Goal: Obtain resource: Obtain resource

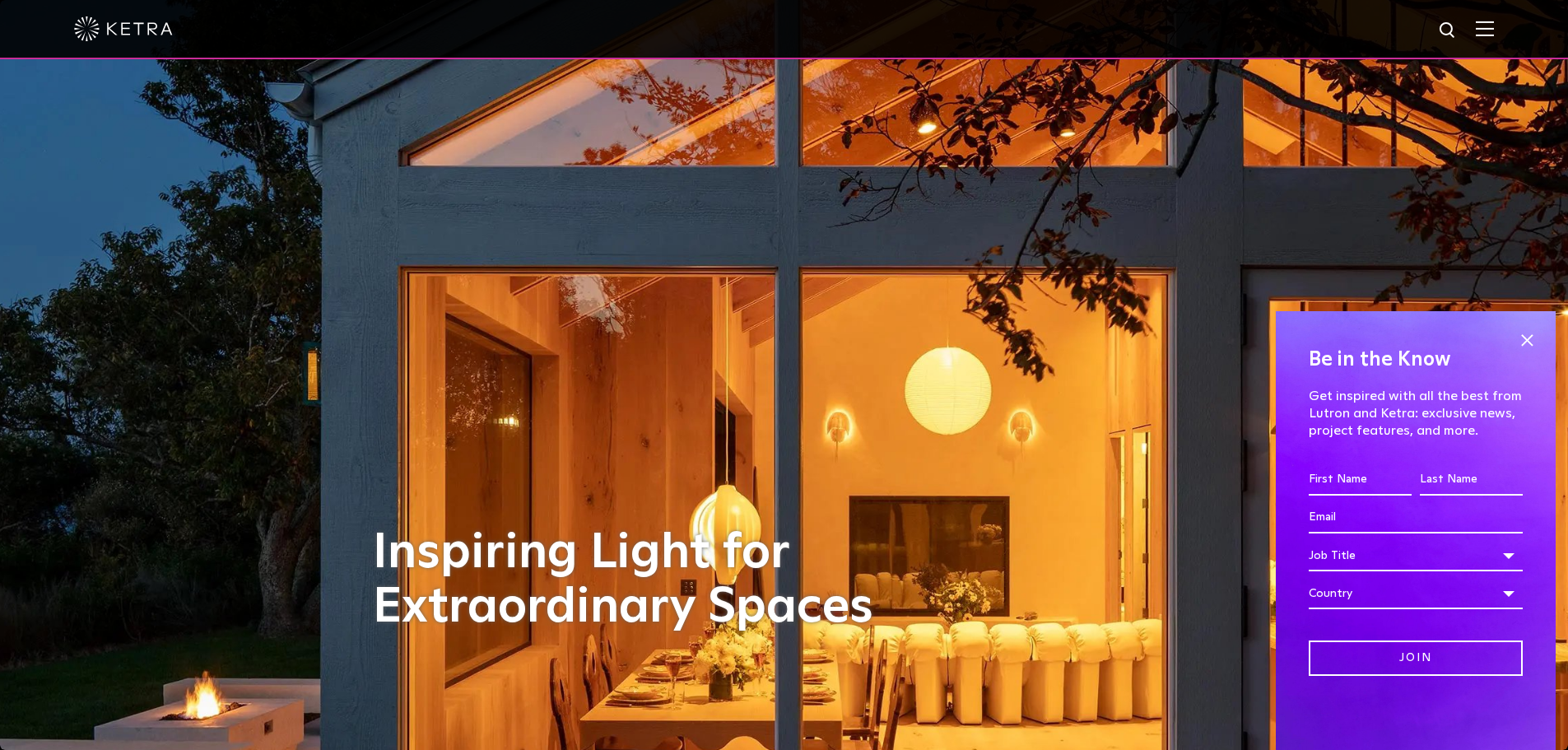
click at [1494, 33] on img at bounding box center [1485, 28] width 18 height 16
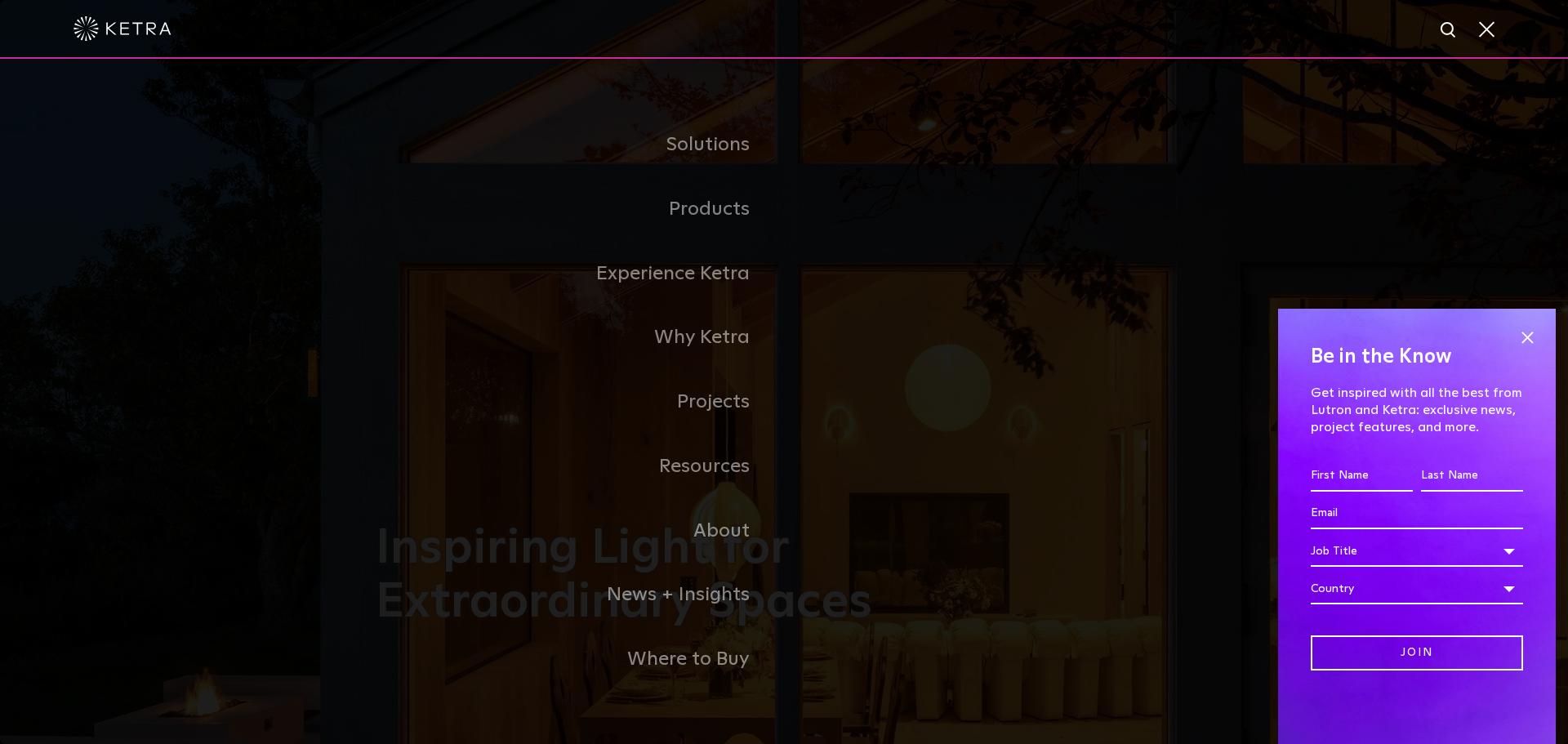
click at [1489, 33] on span at bounding box center [1485, 28] width 18 height 17
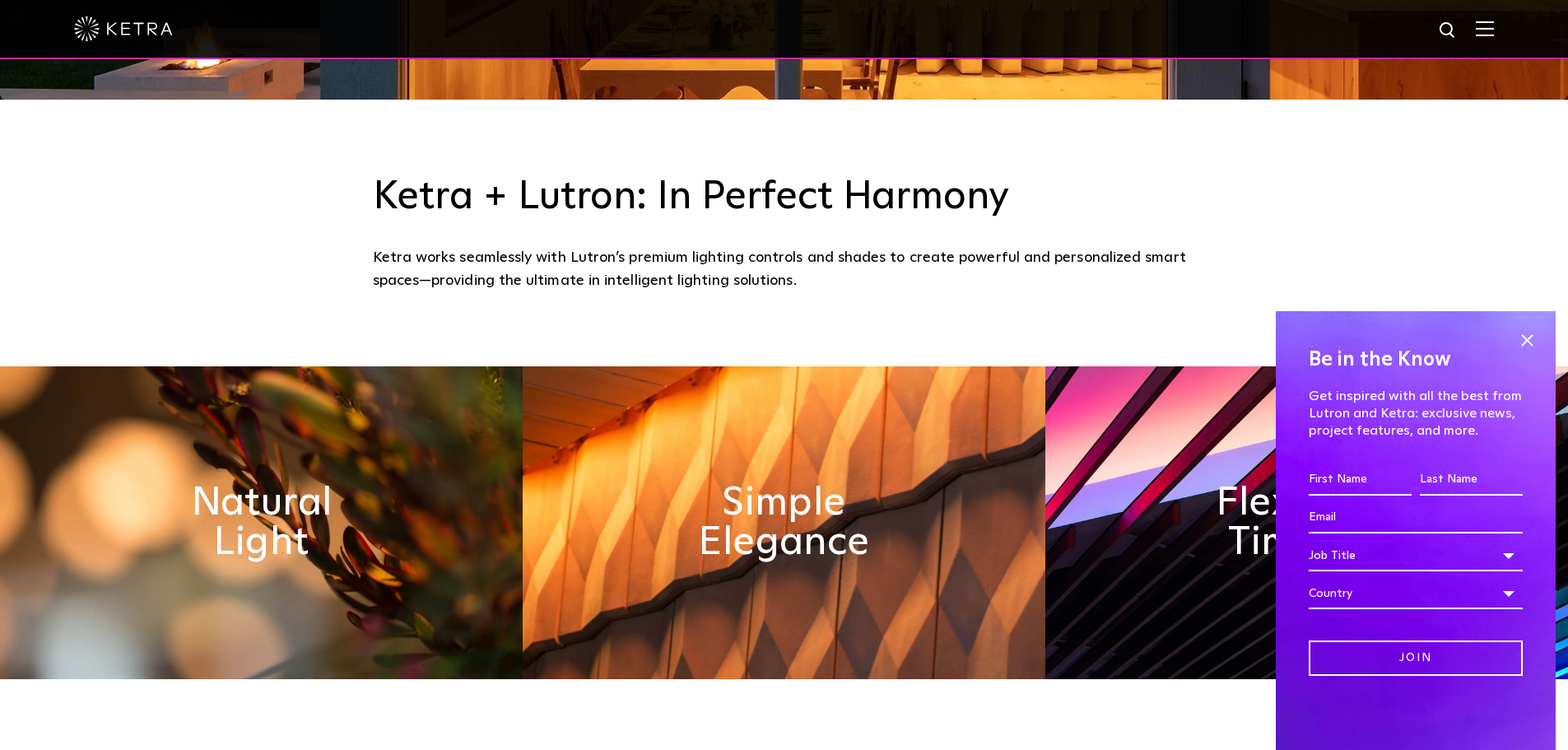
scroll to position [652, 0]
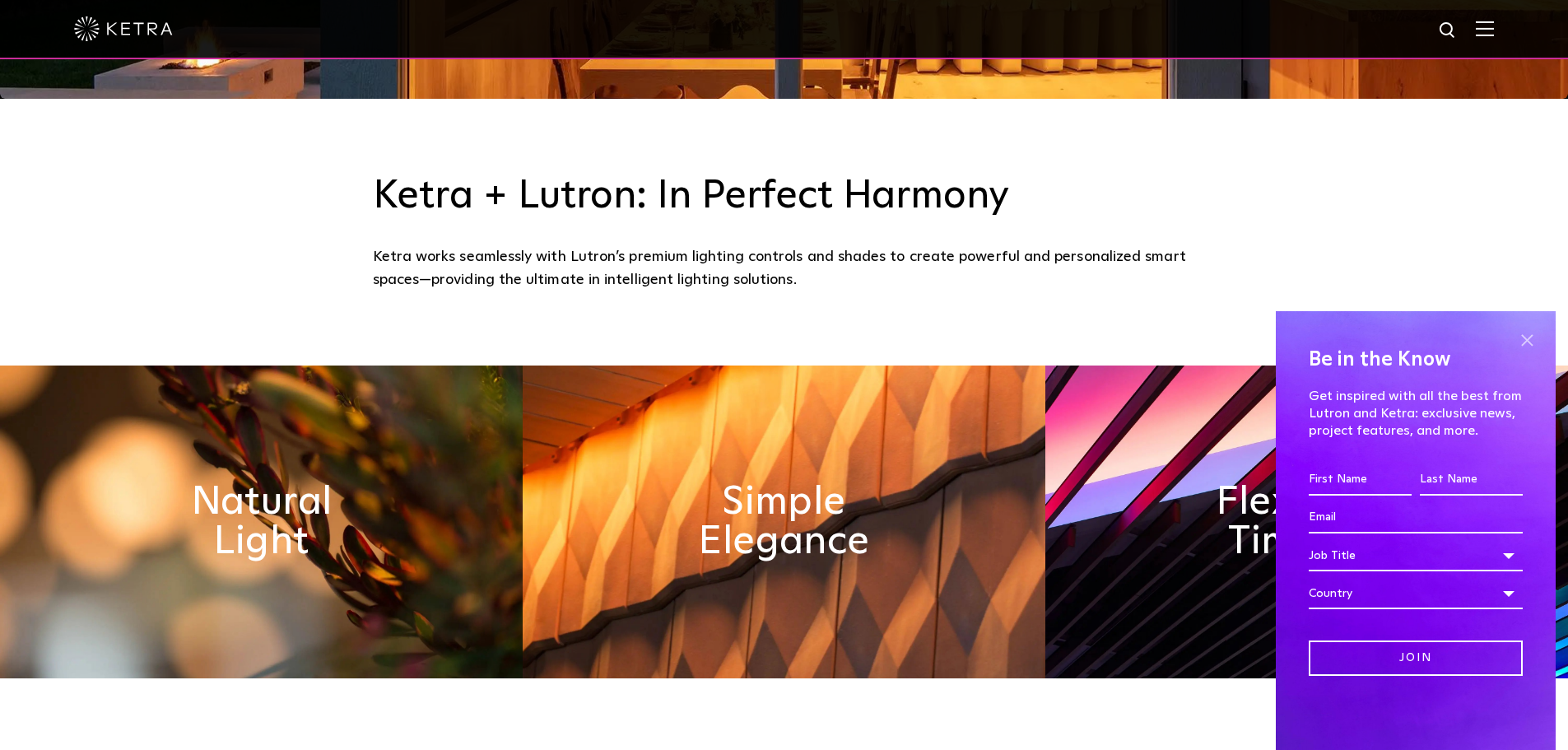
click at [1530, 338] on span at bounding box center [1527, 340] width 25 height 25
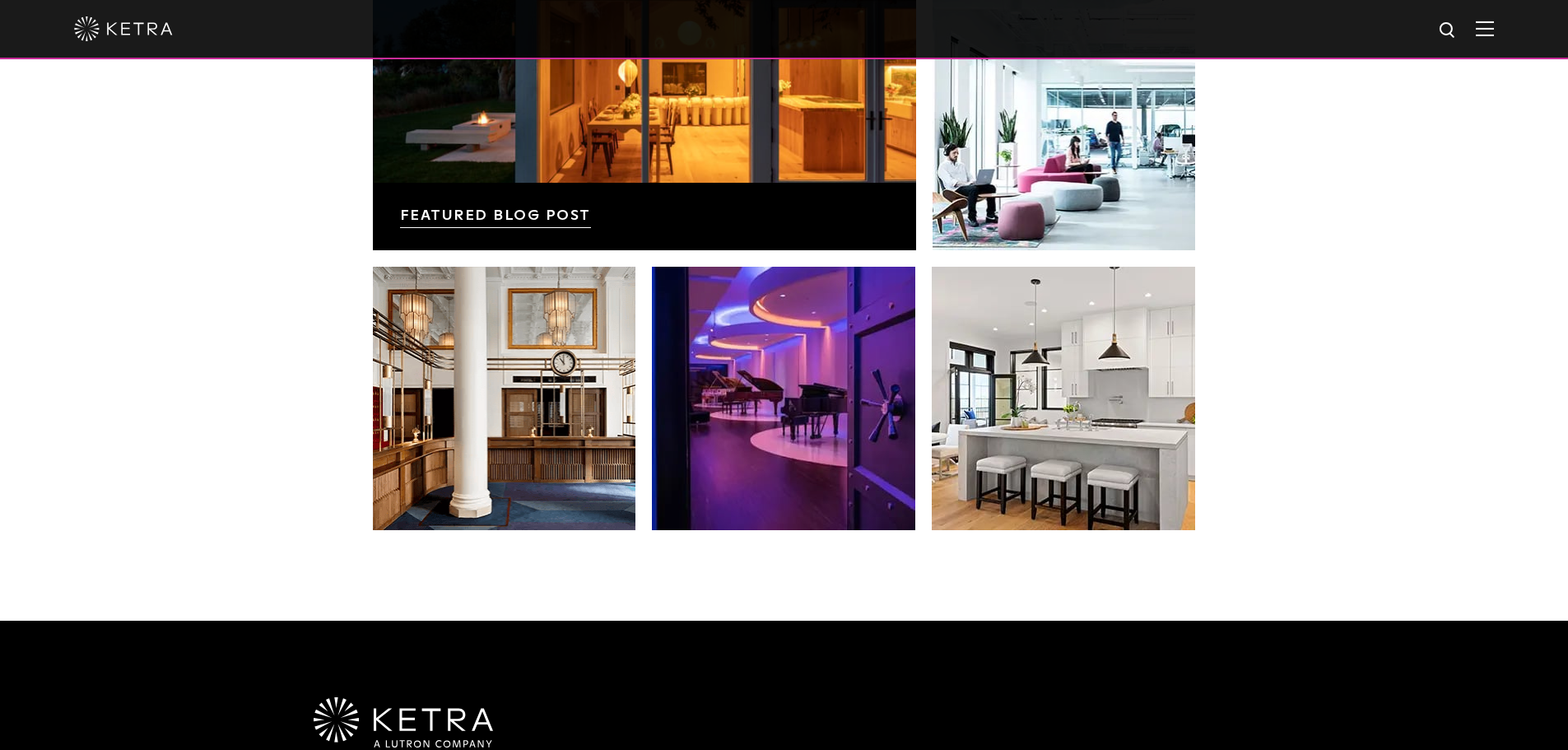
scroll to position [3464, 0]
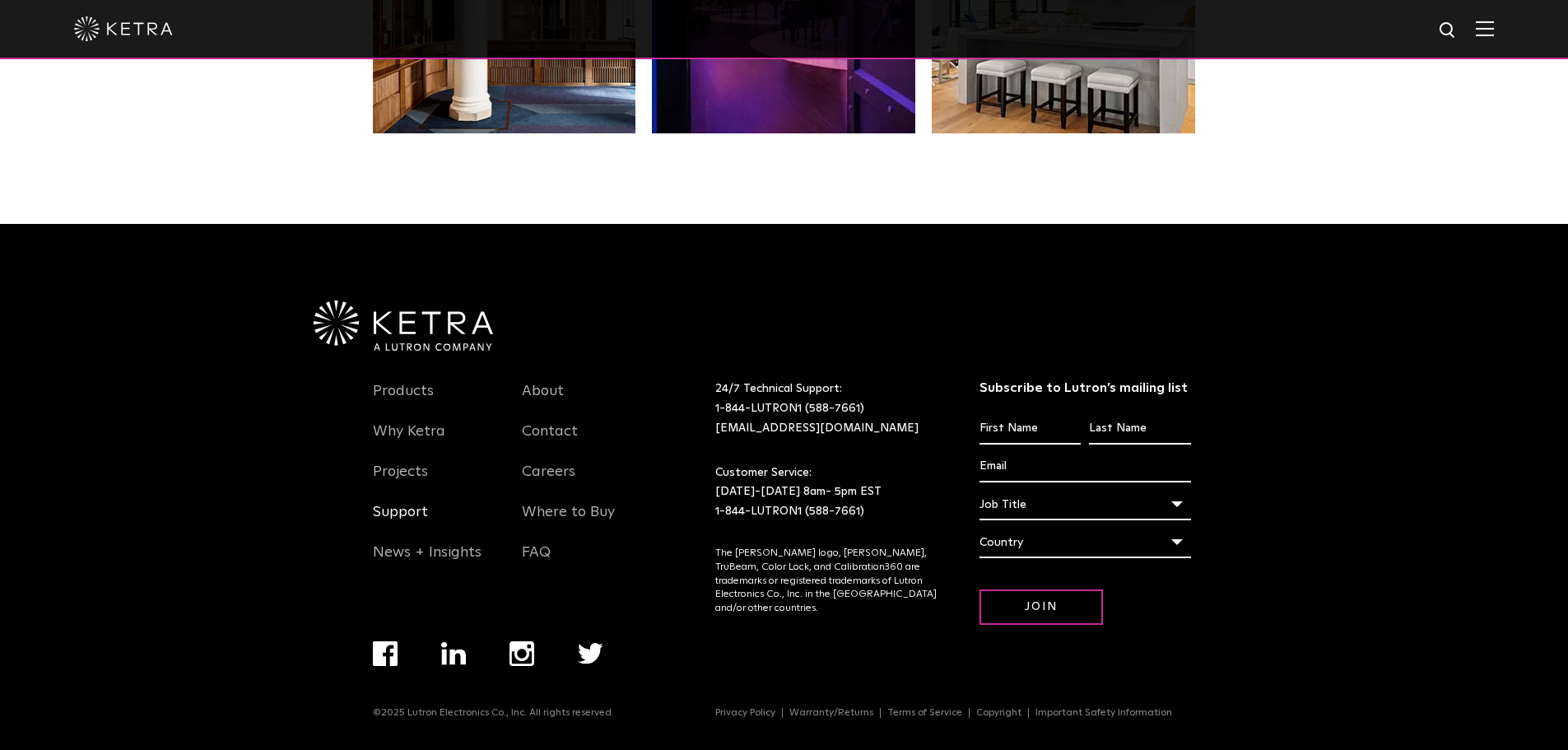
click at [408, 509] on link "Support" at bounding box center [400, 522] width 55 height 38
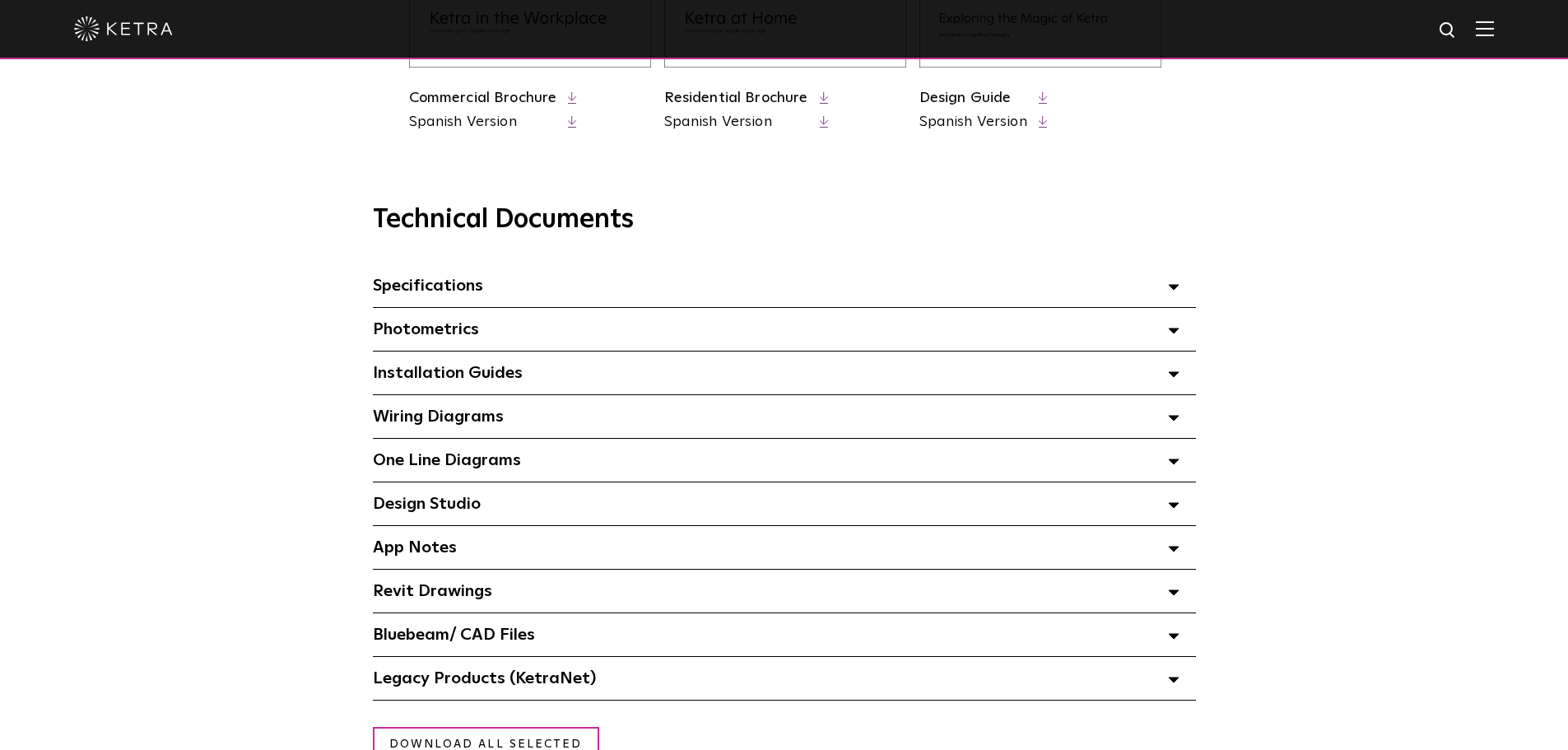
scroll to position [1026, 0]
click at [445, 509] on span "Design Studio Select checkboxes to use the bulk download option below" at bounding box center [427, 503] width 108 height 17
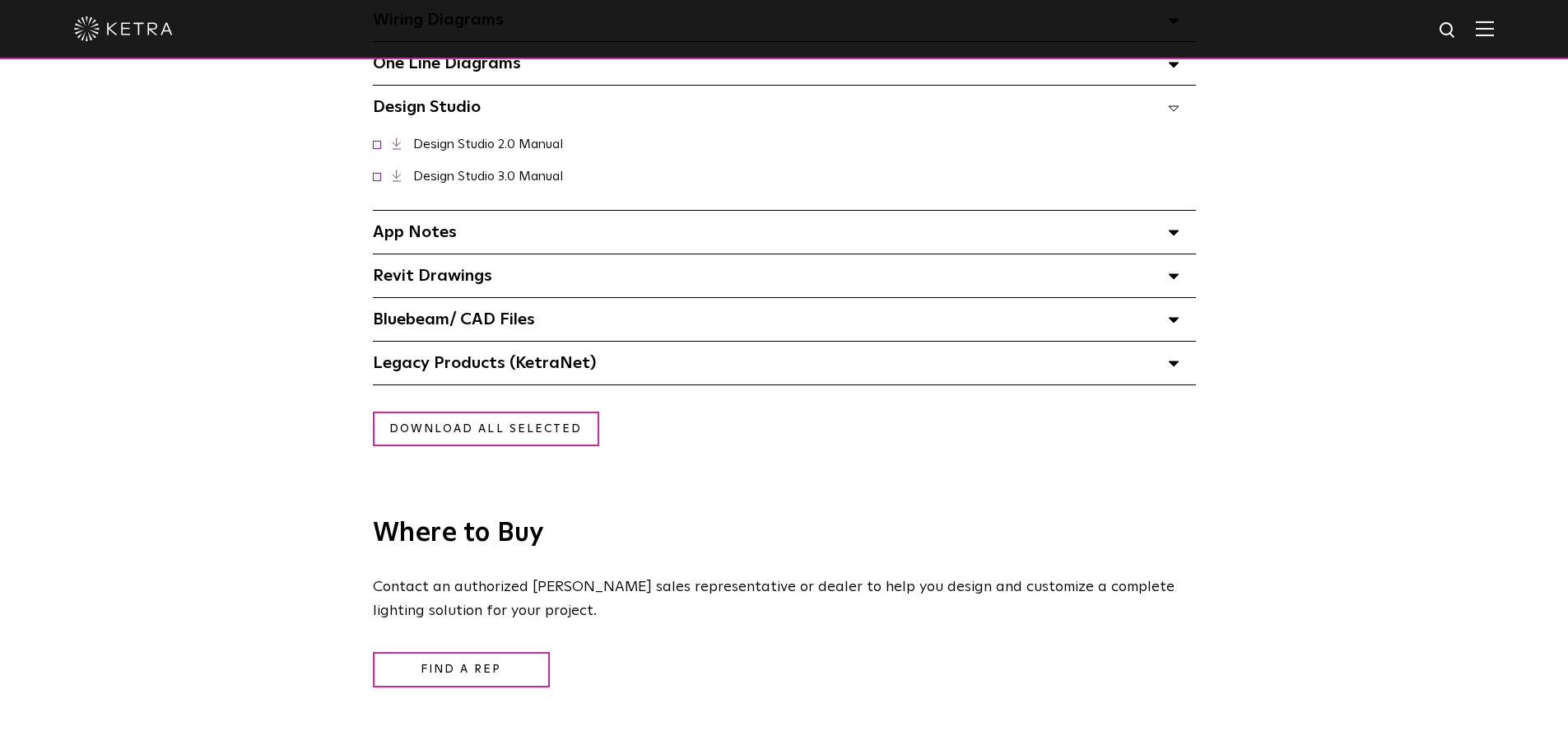
scroll to position [1422, 0]
click at [463, 366] on span "Legacy Products (KetraNet) Select checkboxes to use the bulk download option be…" at bounding box center [484, 362] width 223 height 17
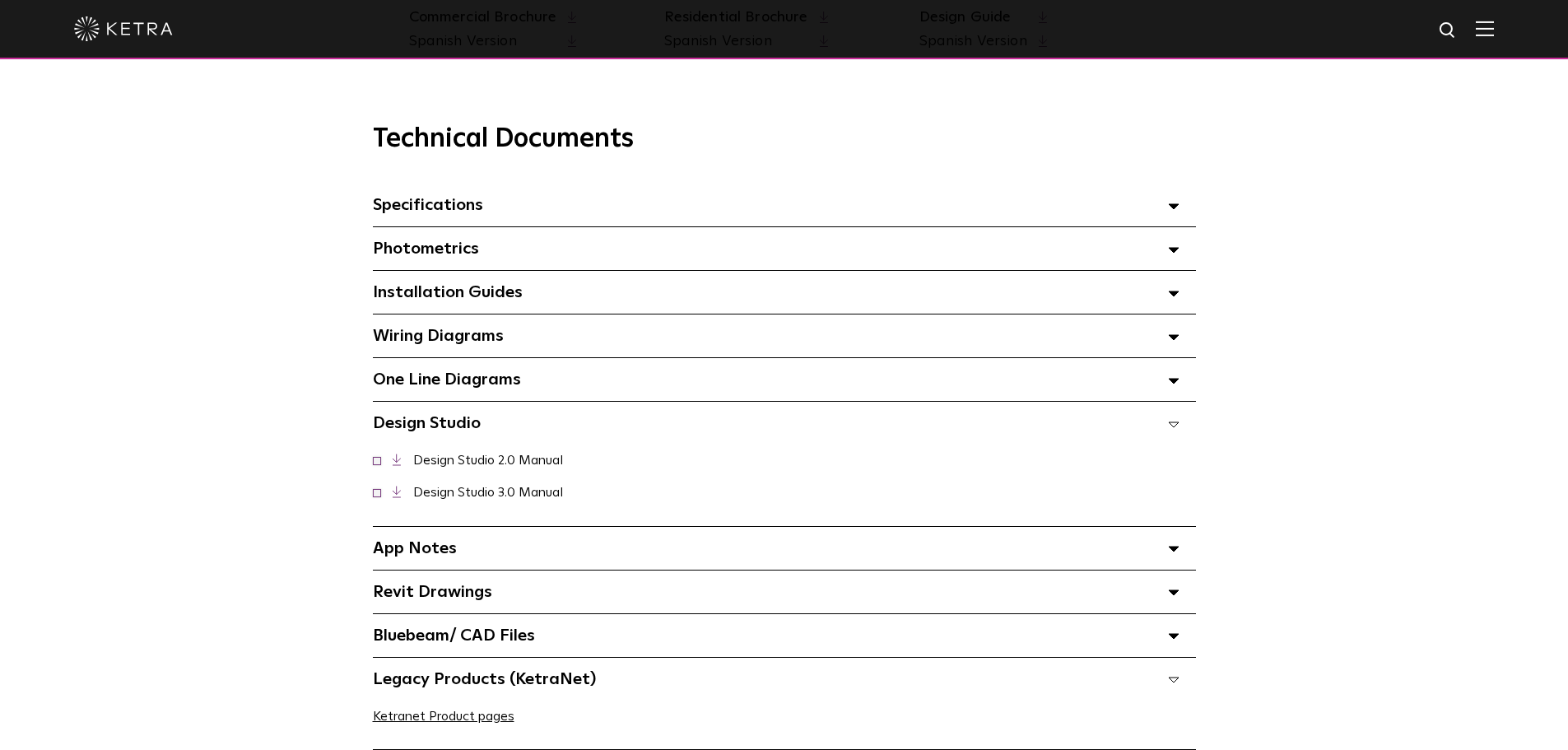
scroll to position [1104, 0]
click at [447, 203] on span "Specifications Select checkboxes to use the bulk download option below" at bounding box center [428, 205] width 110 height 17
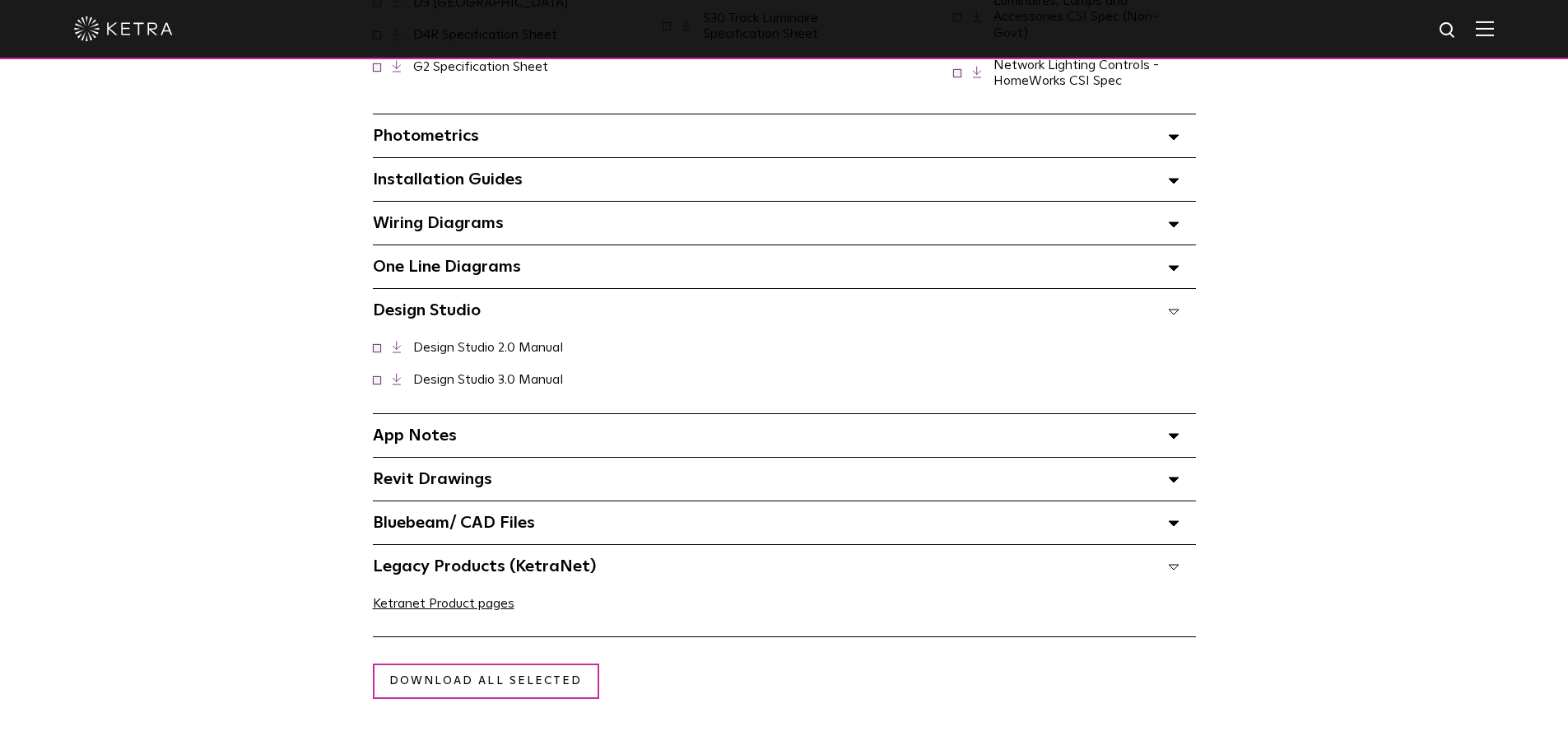
scroll to position [1619, 0]
click at [396, 415] on div "App Notes Select checkboxes to use the bulk download option below" at bounding box center [784, 437] width 823 height 43
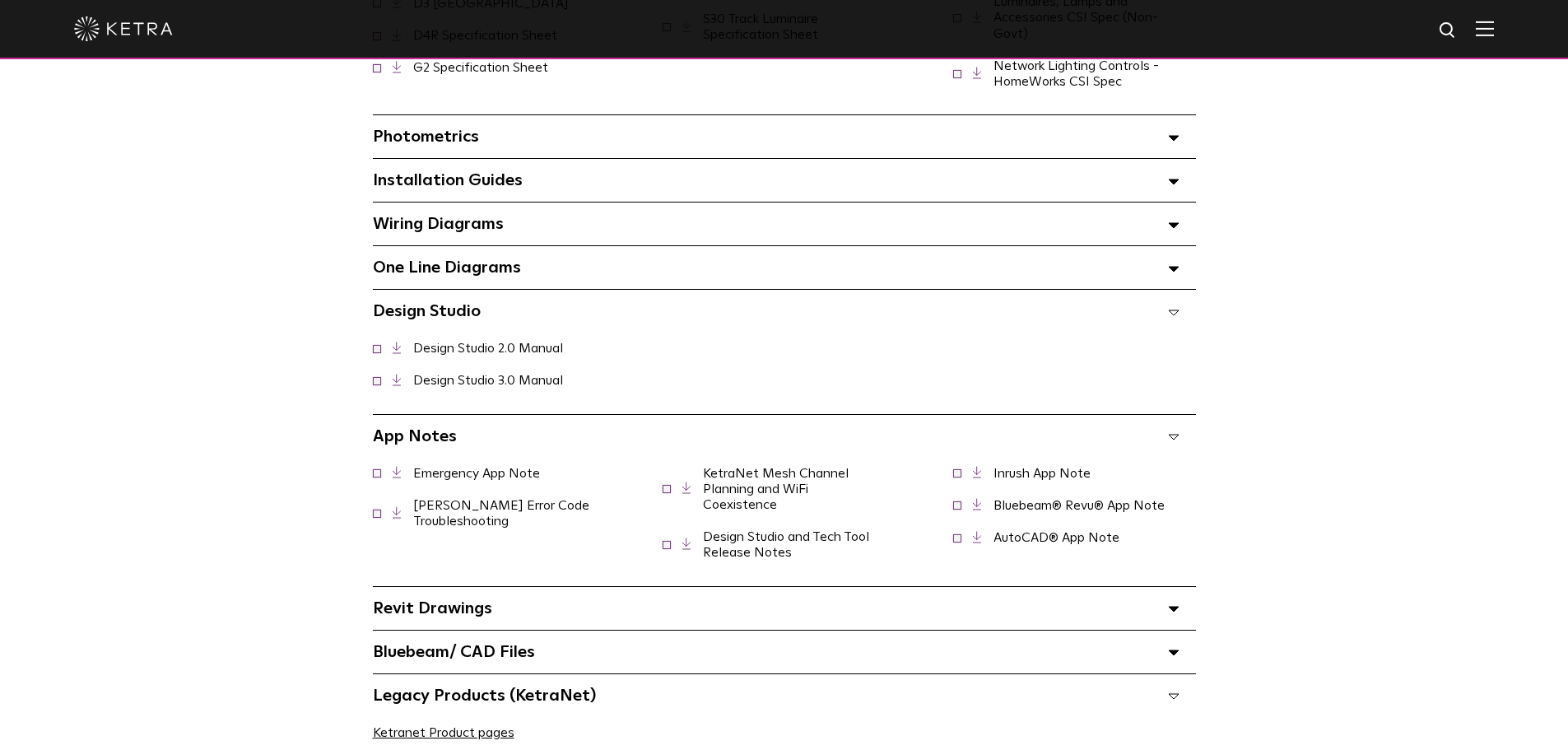
click at [414, 172] on span "Installation Guides Select checkboxes to use the bulk download option below" at bounding box center [447, 180] width 150 height 17
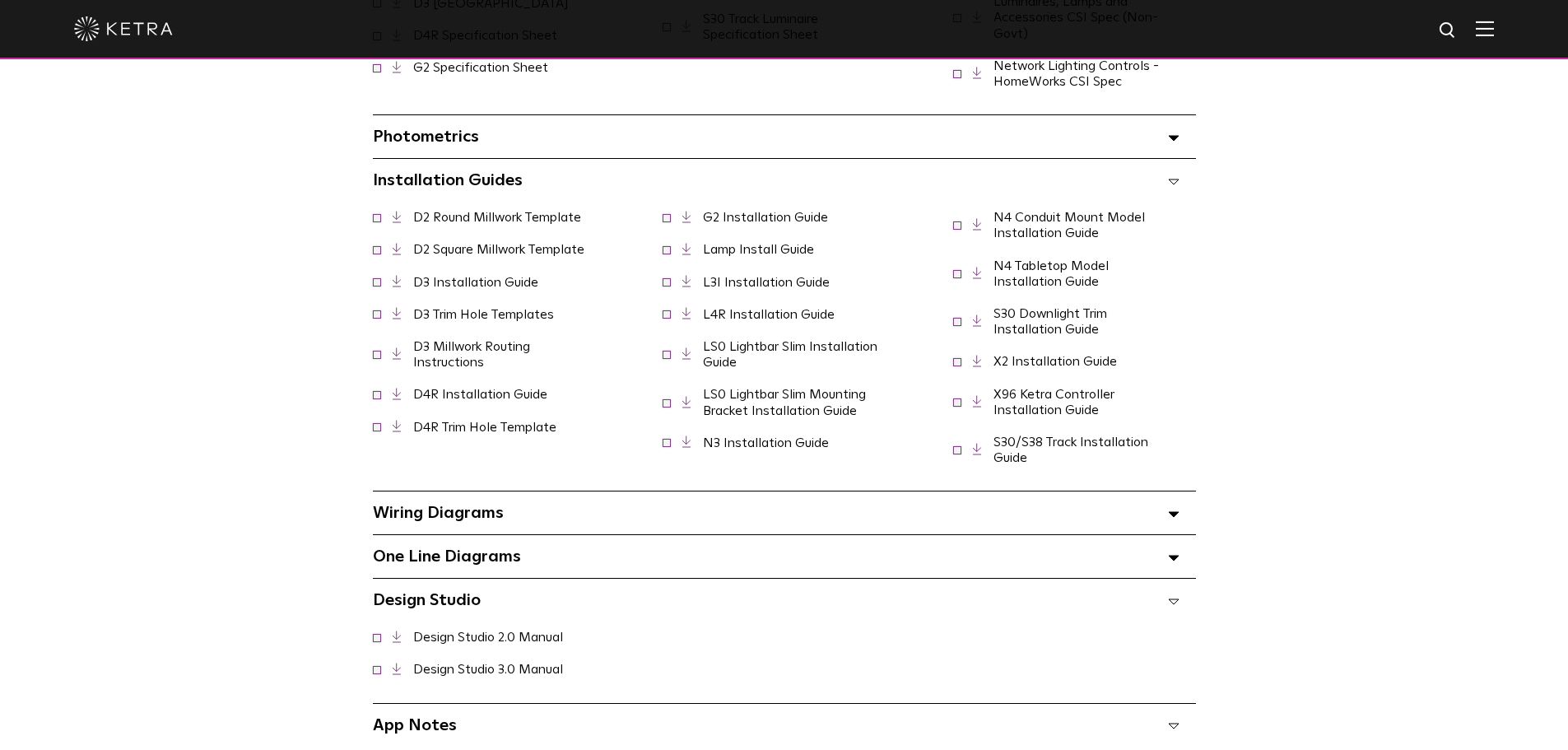
click at [416, 129] on span "Photometrics Select checkboxes to use the bulk download option below" at bounding box center [426, 136] width 106 height 17
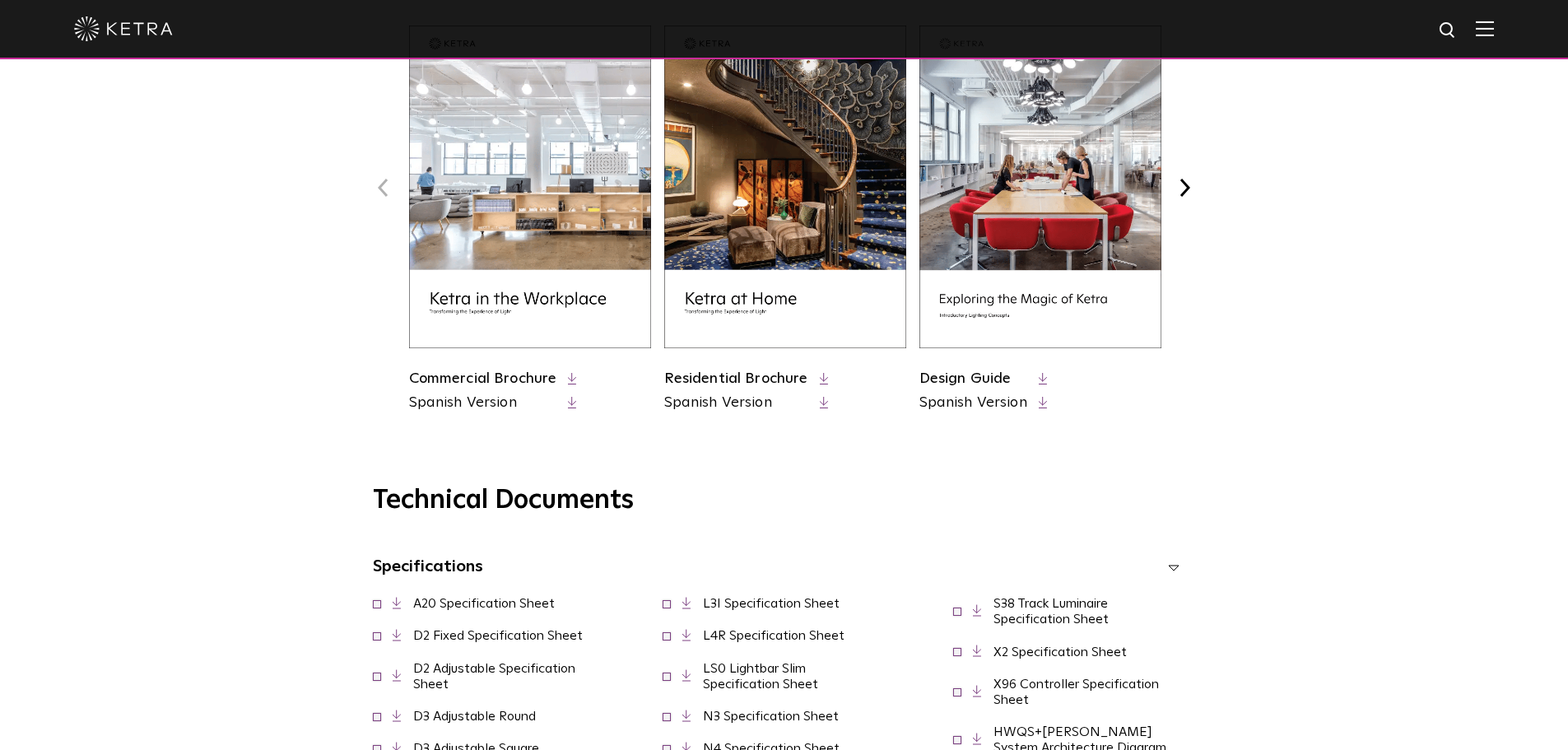
scroll to position [736, 0]
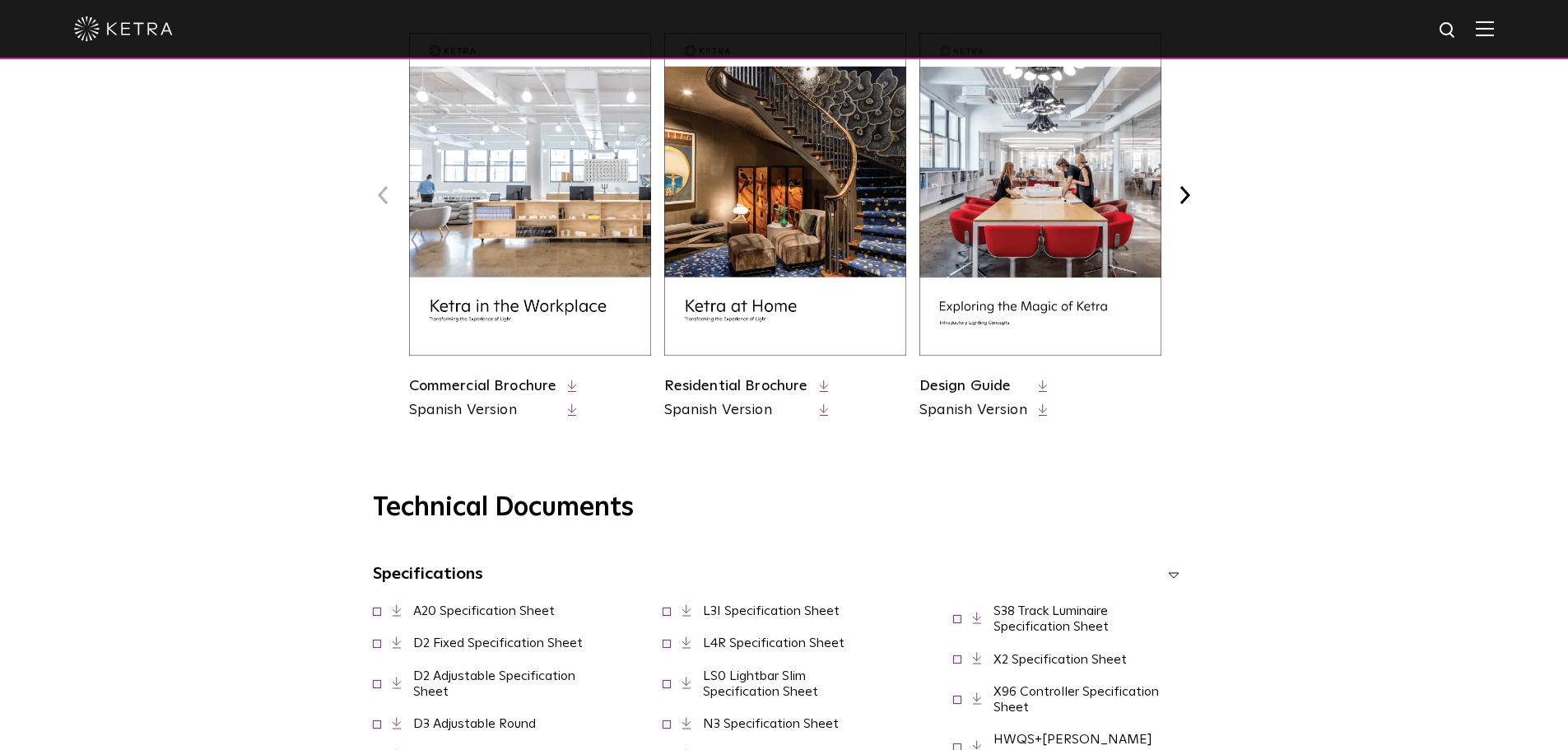
click at [954, 382] on link "Design Guide" at bounding box center [966, 386] width 92 height 15
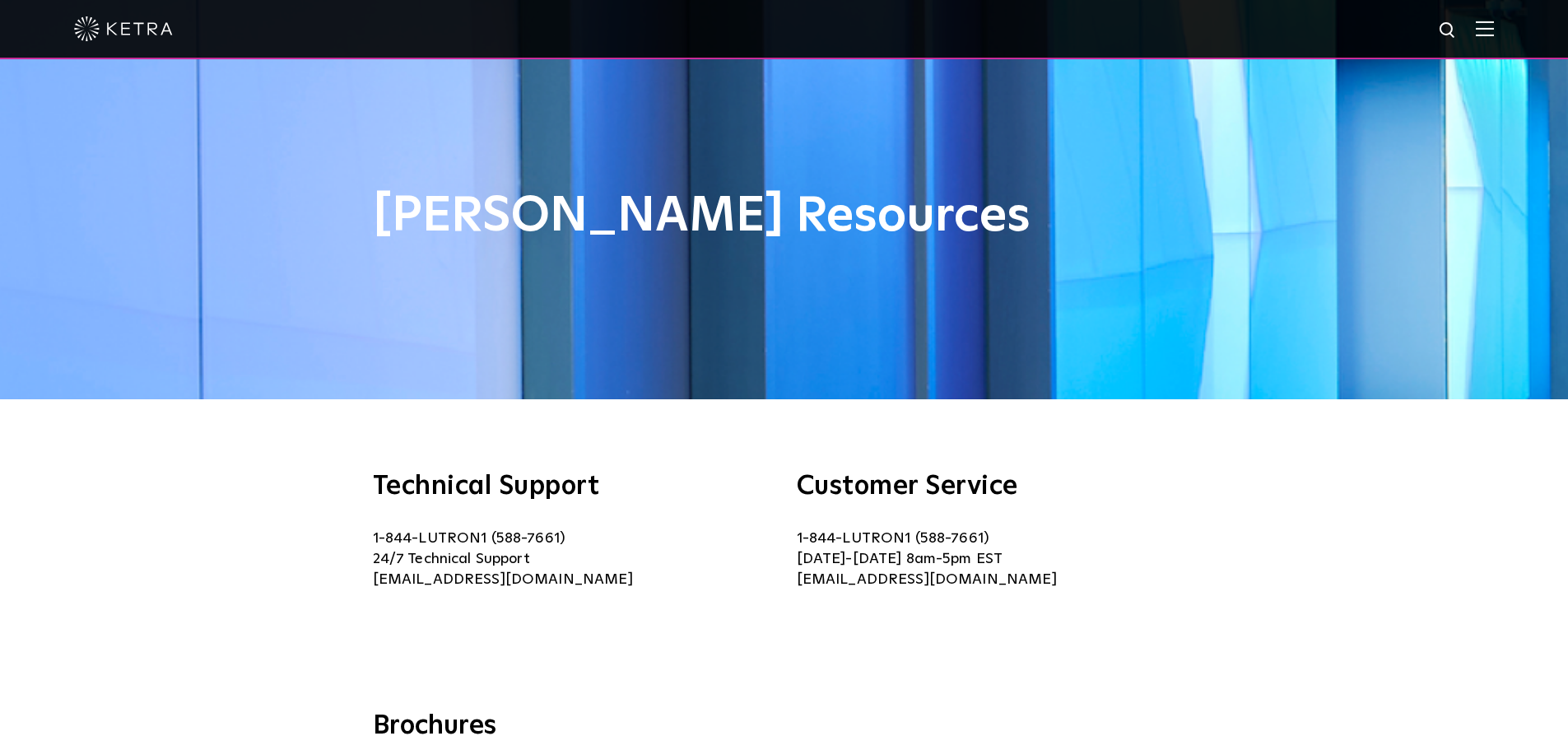
click at [1453, 36] on img at bounding box center [1448, 30] width 21 height 21
type input "design studio"
click at [1396, 18] on button "Search" at bounding box center [1408, 29] width 25 height 25
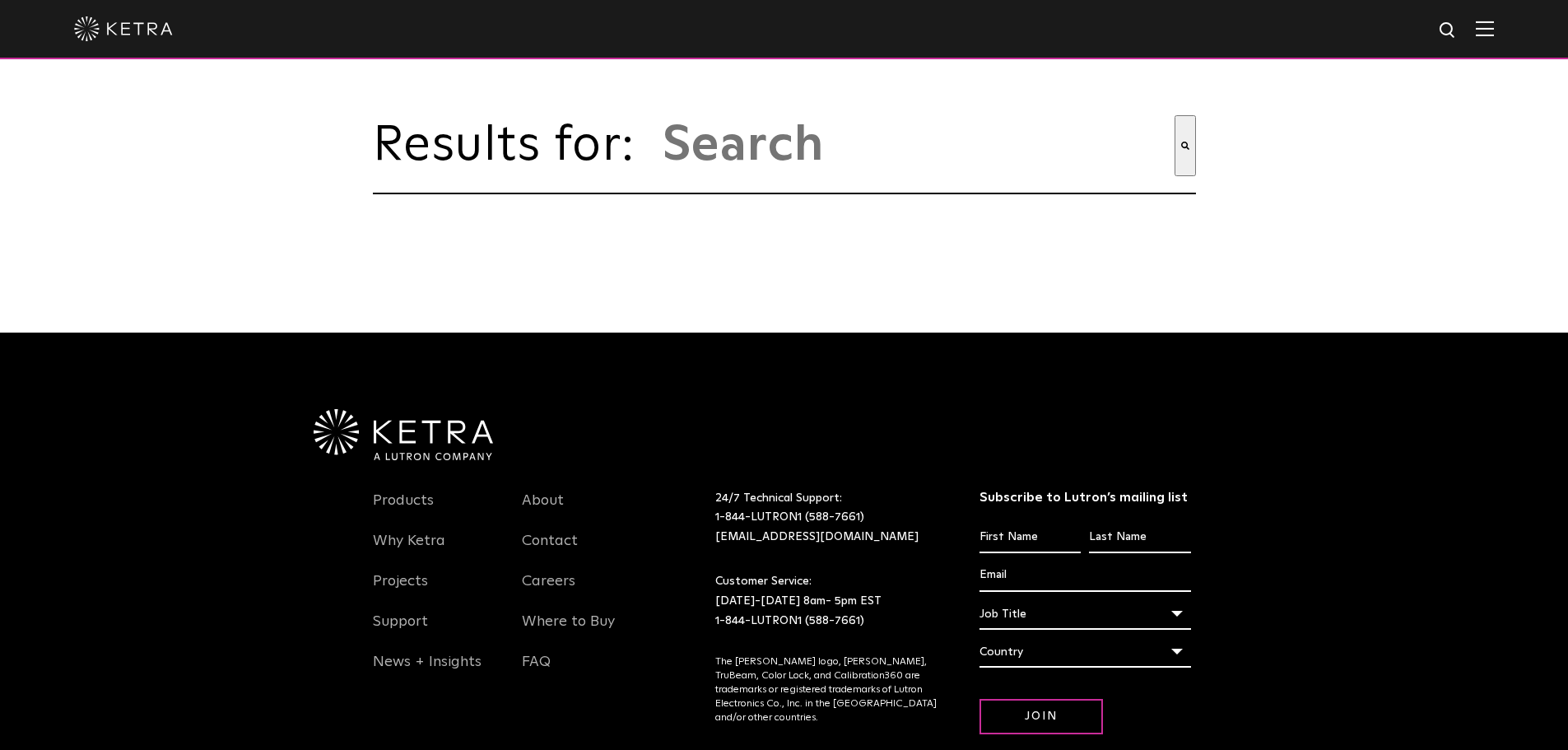
type input "design studio"
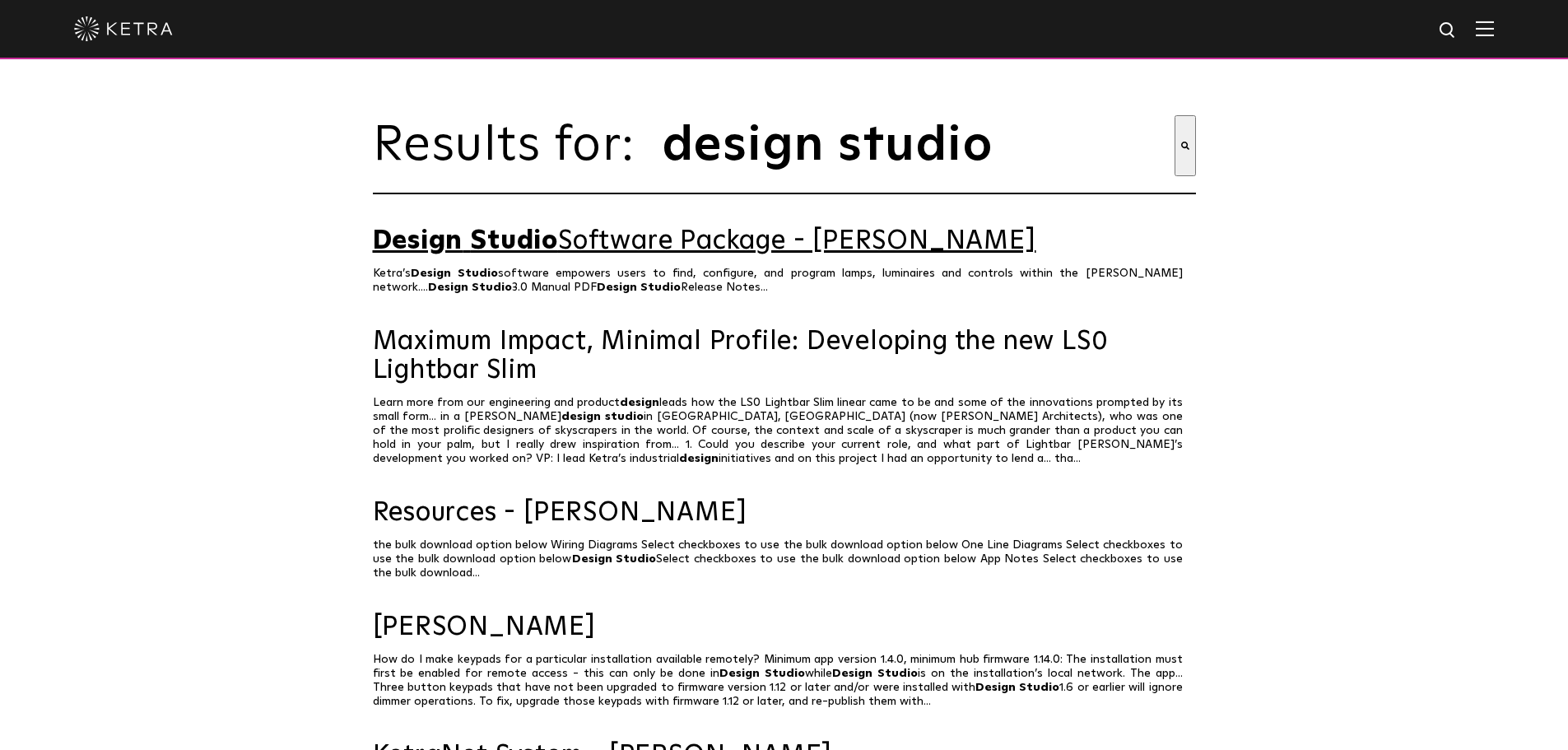
click at [747, 256] on link "Design Studio Software Package - [PERSON_NAME]" at bounding box center [784, 241] width 823 height 28
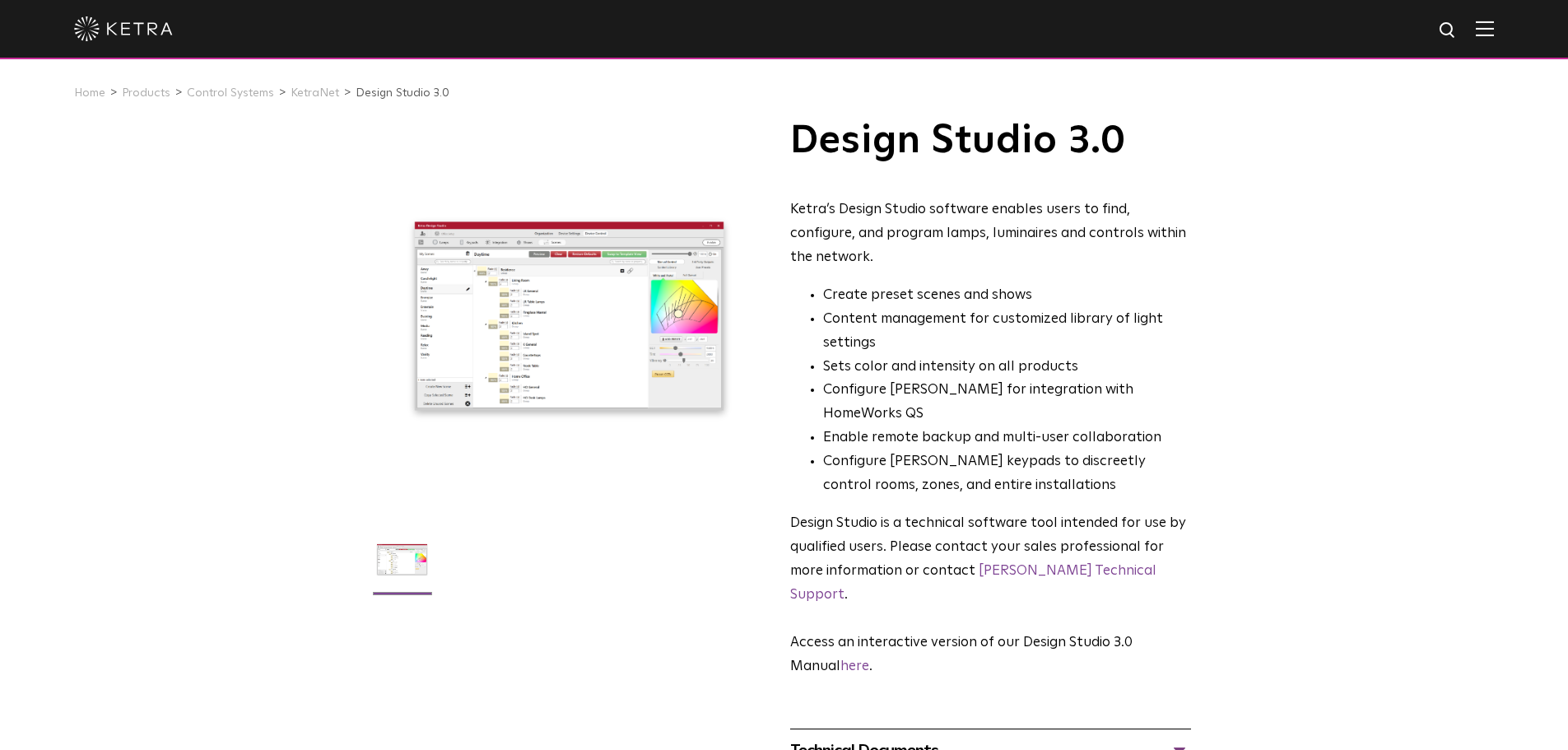
click at [397, 561] on img at bounding box center [402, 565] width 64 height 76
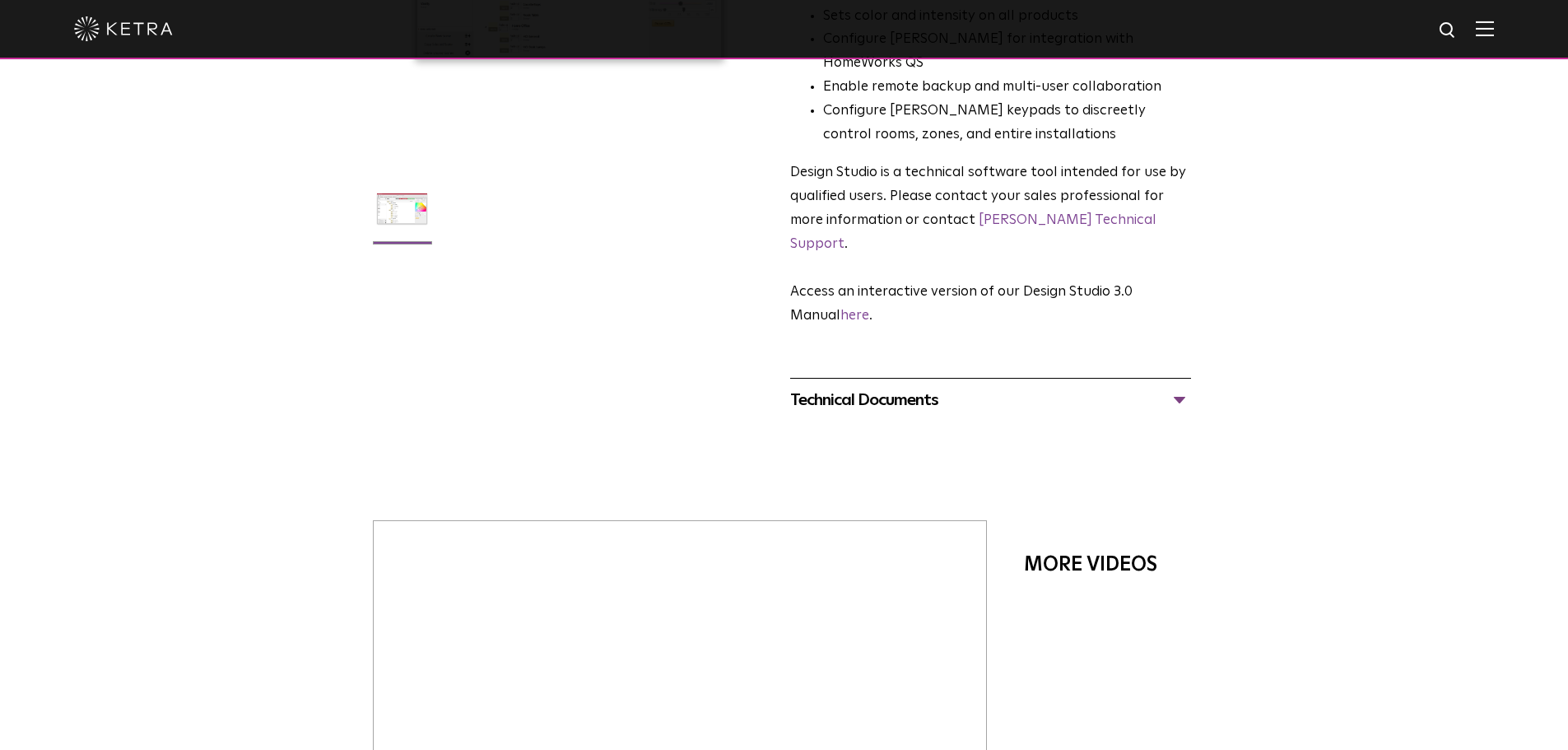
scroll to position [351, 0]
click at [908, 387] on div "Technical Documents" at bounding box center [990, 400] width 401 height 27
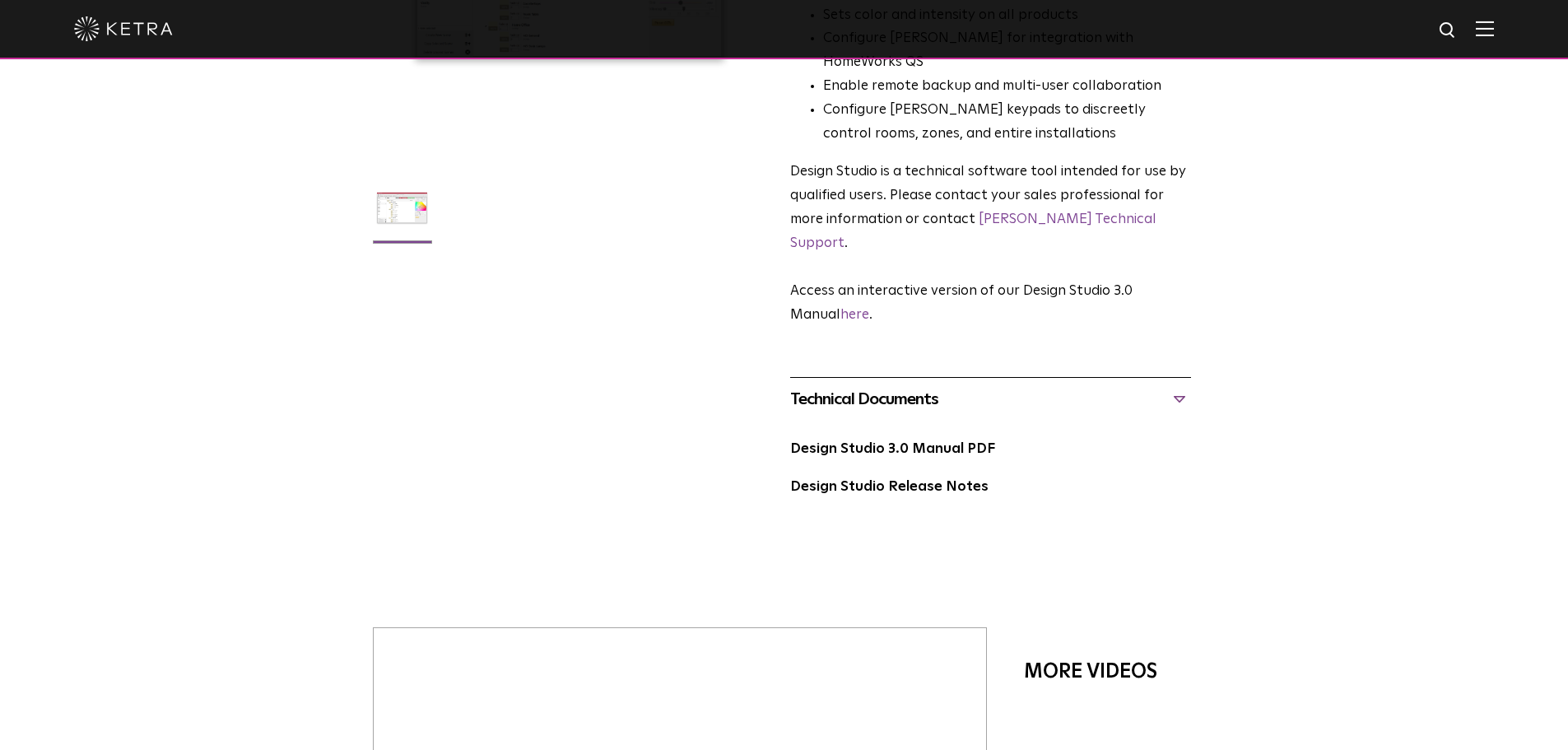
click at [617, 383] on div "Design Studio 3.0 Ketra’s Design Studio software enables users to find, configu…" at bounding box center [784, 148] width 823 height 760
click at [461, 345] on div "Design Studio 3.0 Ketra’s Design Studio software enables users to find, configu…" at bounding box center [784, 148] width 823 height 760
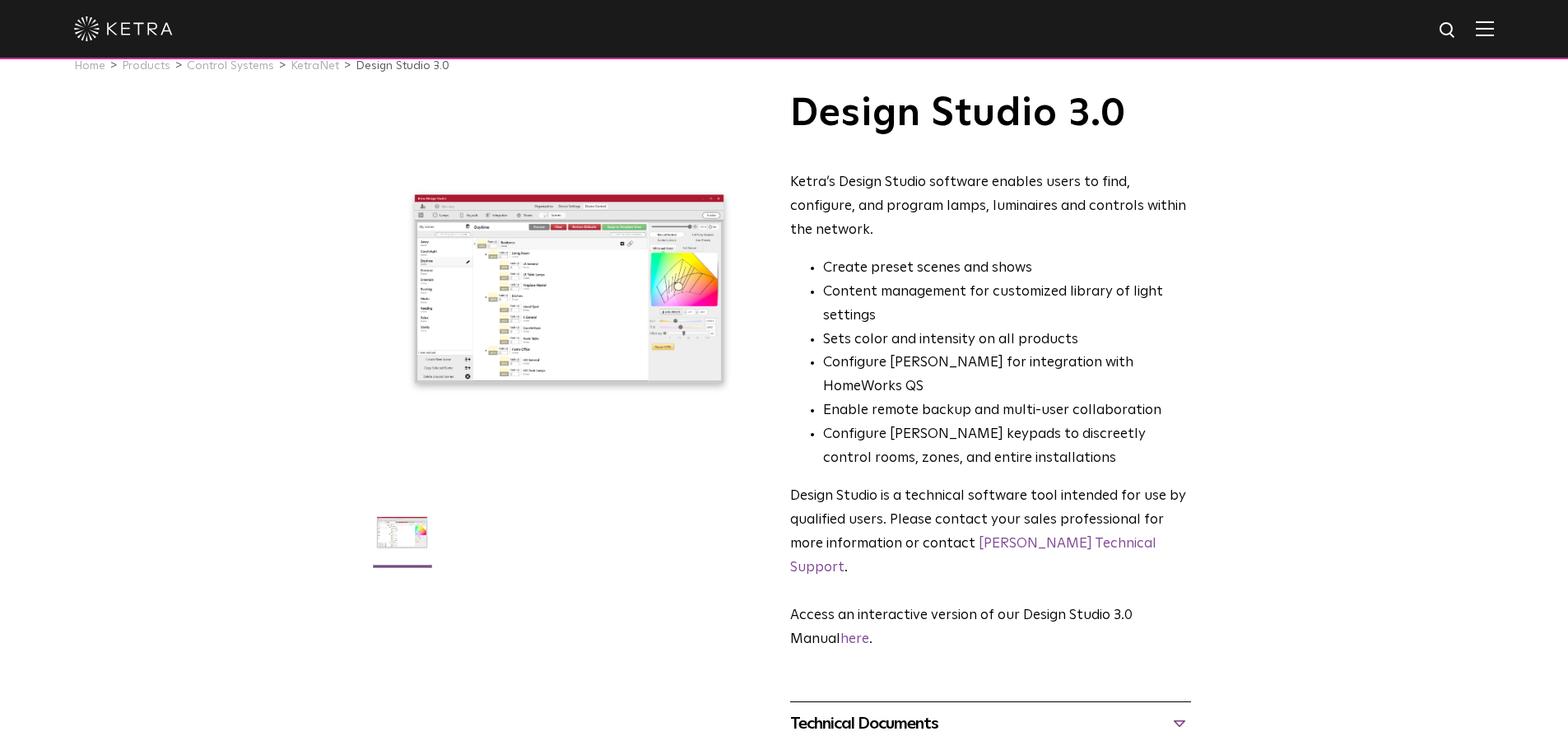
scroll to position [0, 0]
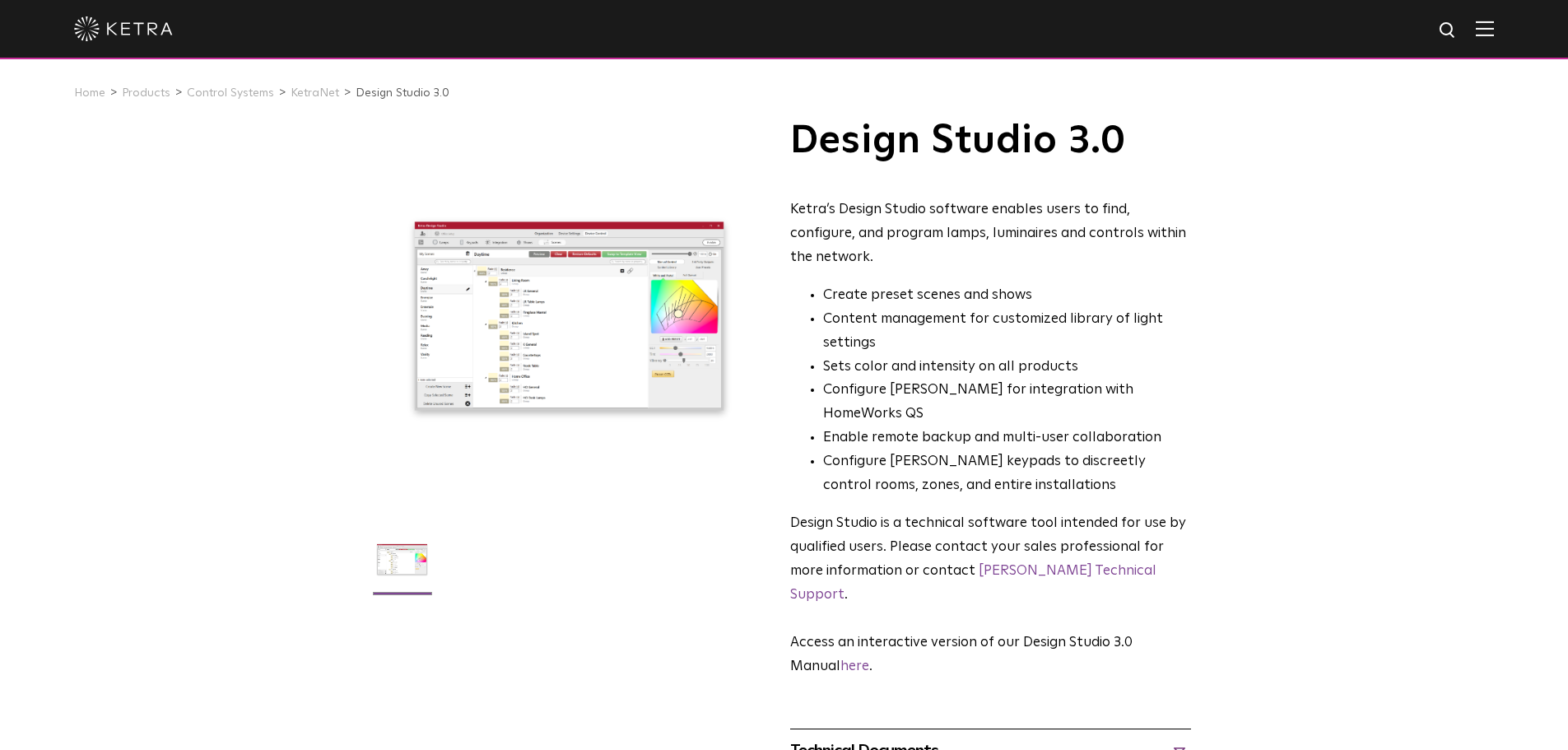
click at [1492, 34] on img at bounding box center [1485, 28] width 18 height 16
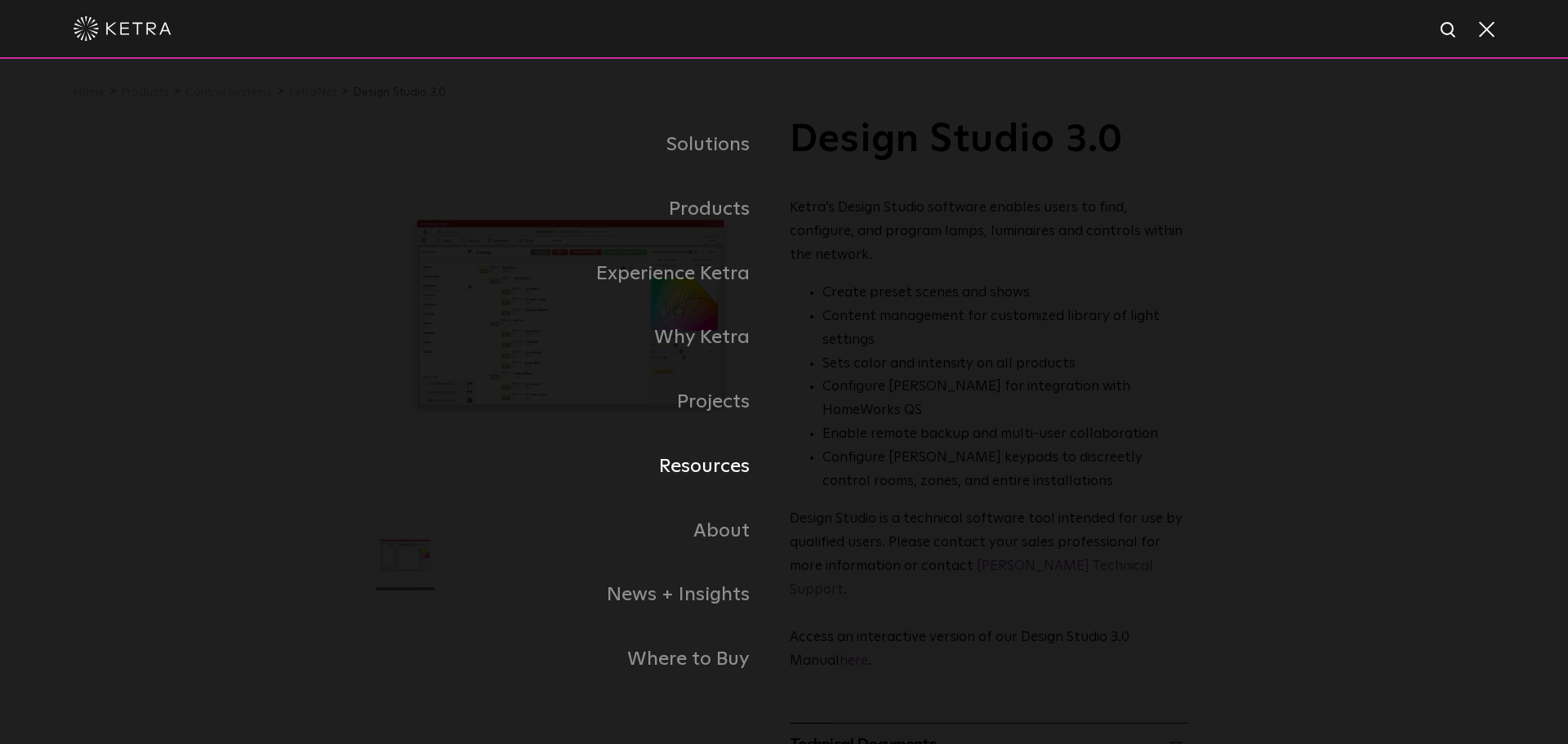
click at [700, 470] on link "Resources" at bounding box center [580, 466] width 409 height 64
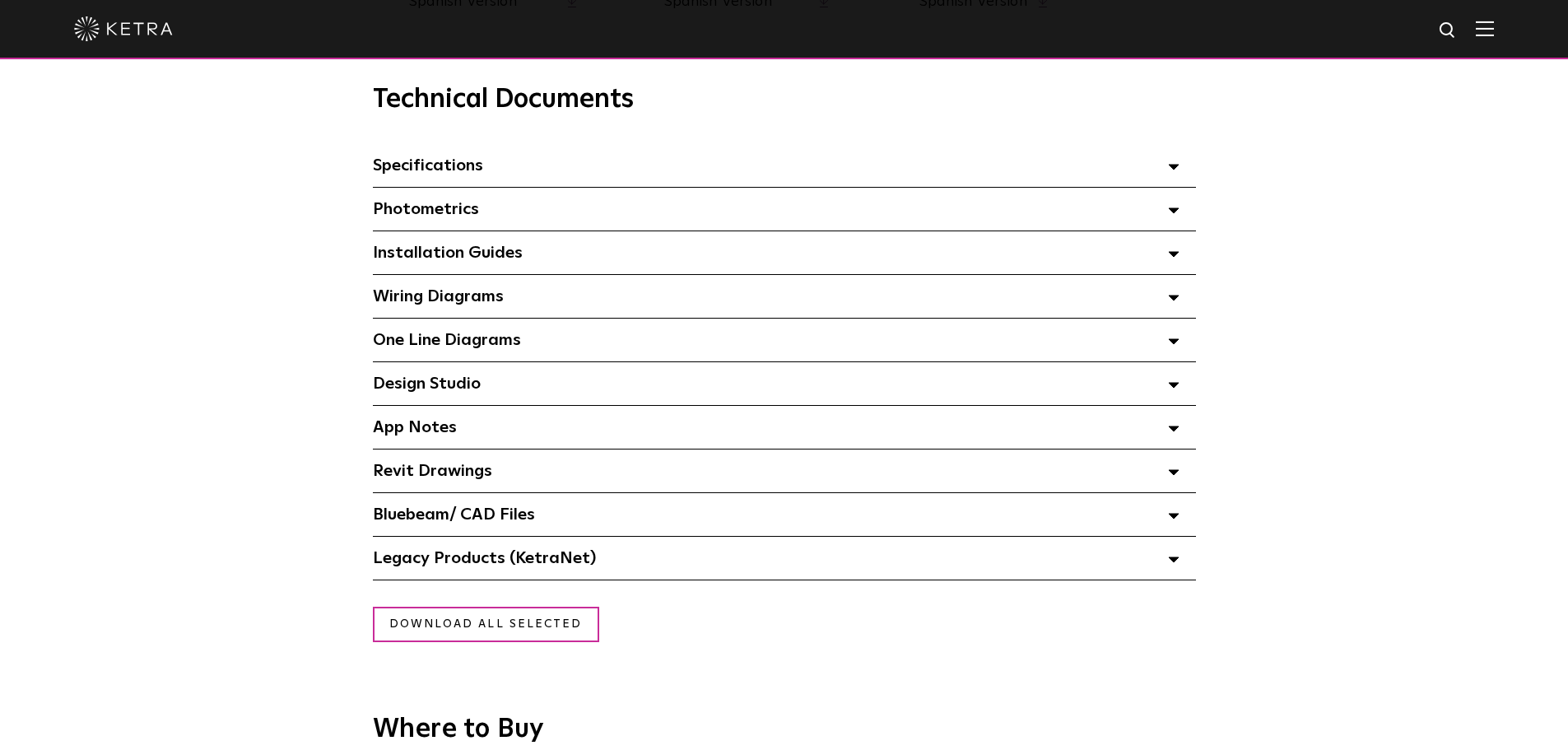
scroll to position [1146, 0]
click at [977, 390] on div "Design Studio Select checkboxes to use the bulk download option below" at bounding box center [784, 383] width 823 height 43
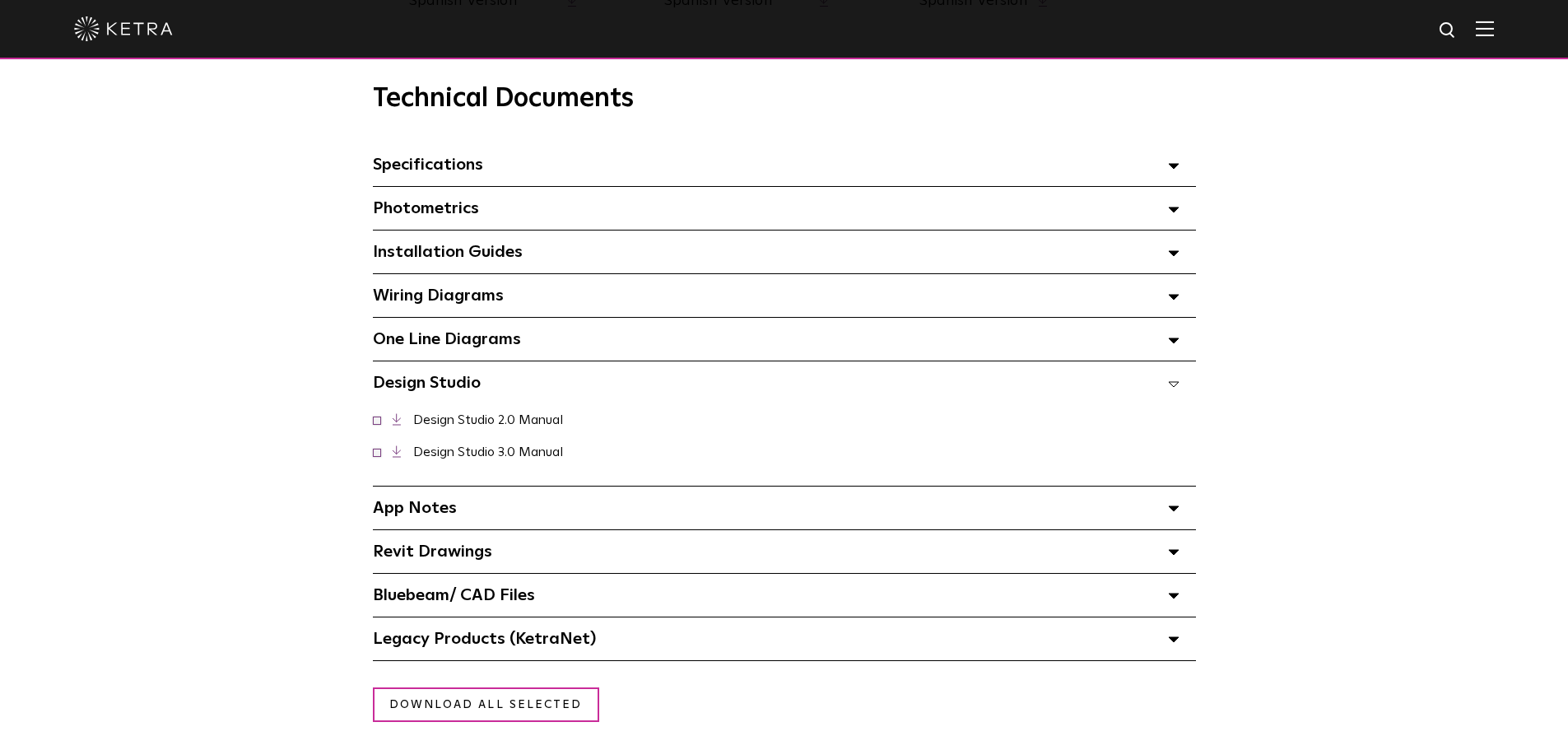
click at [465, 454] on link "Design Studio 3.0 Manual" at bounding box center [488, 452] width 150 height 13
